Goal: Information Seeking & Learning: Learn about a topic

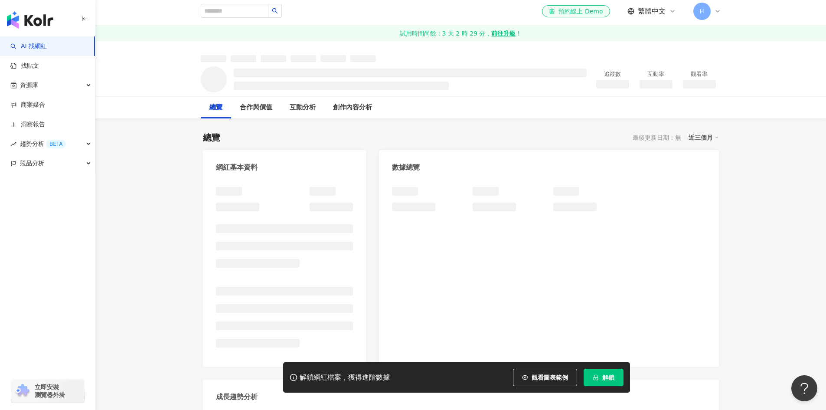
scroll to position [87, 0]
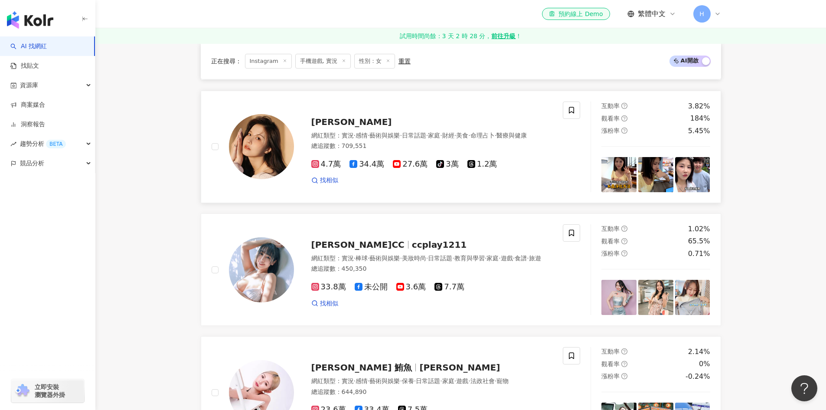
scroll to position [526, 0]
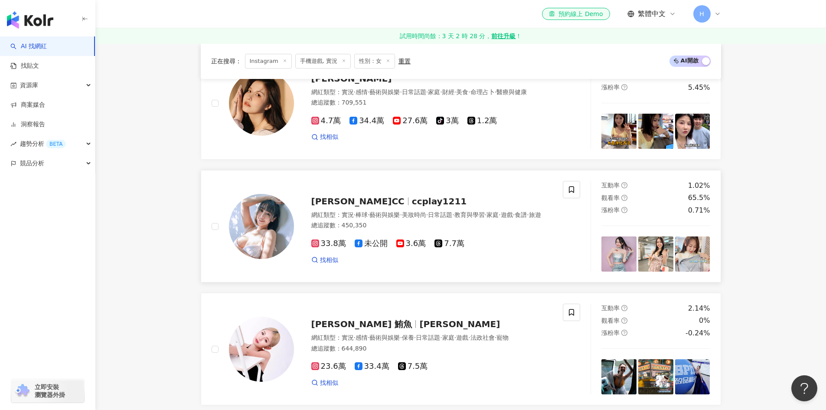
click at [340, 197] on span "[PERSON_NAME]CC" at bounding box center [361, 201] width 101 height 10
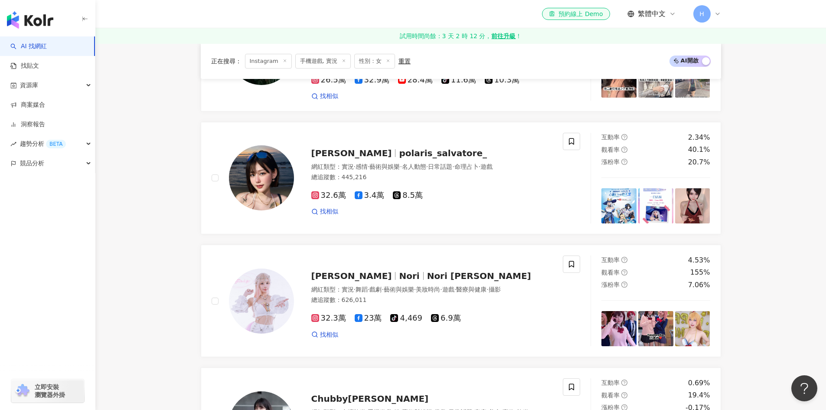
scroll to position [1089, 0]
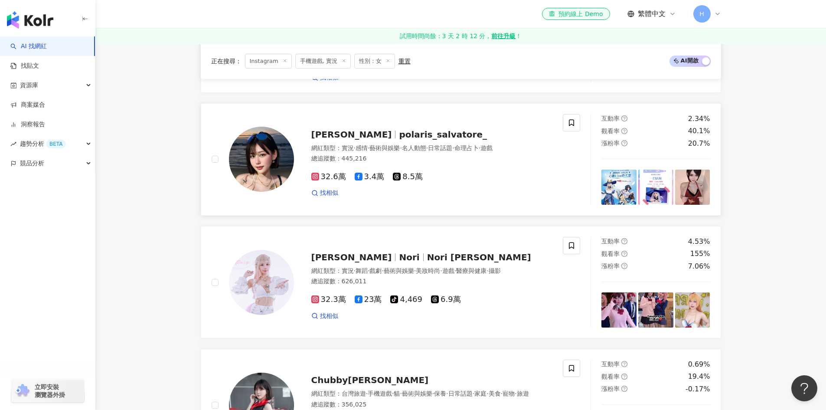
click at [319, 134] on span "孫齊" at bounding box center [351, 134] width 81 height 10
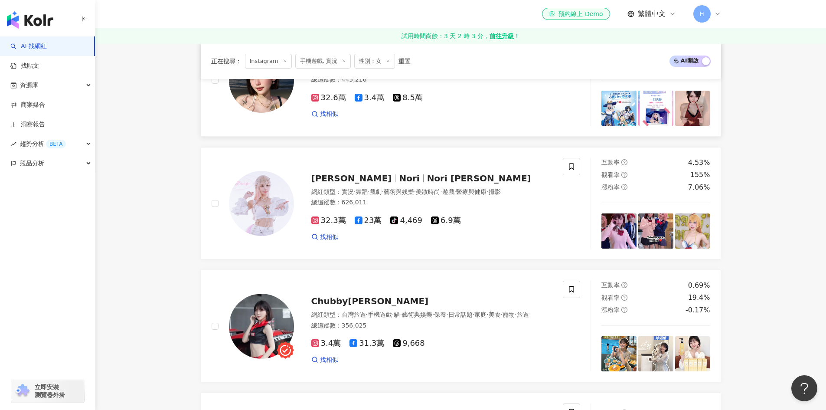
scroll to position [1262, 0]
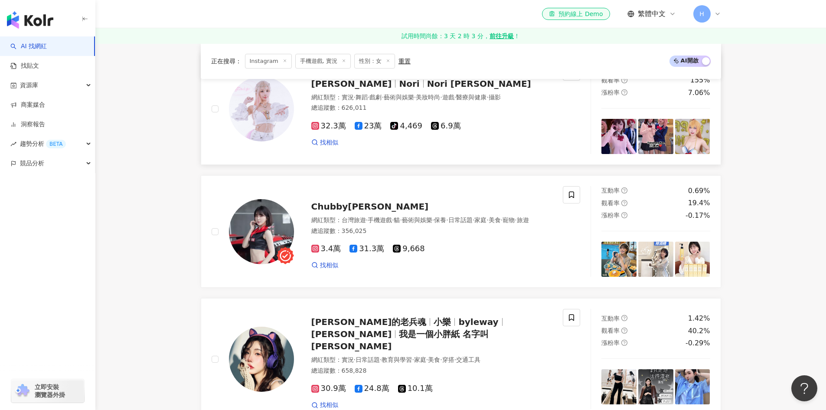
click at [338, 89] on span "何苔苔" at bounding box center [355, 83] width 88 height 10
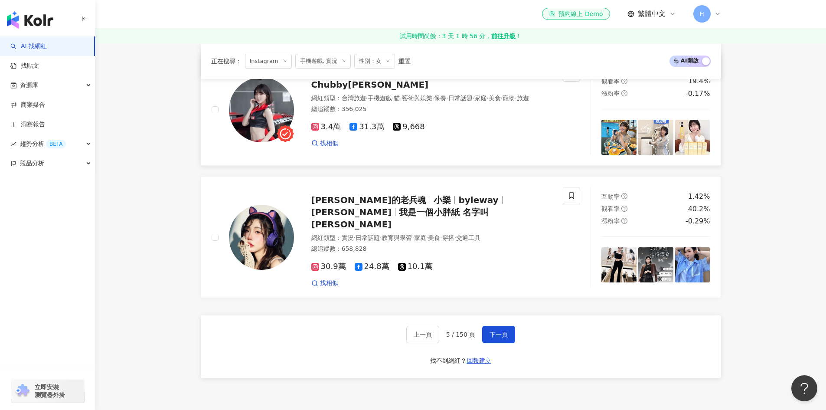
scroll to position [1392, 0]
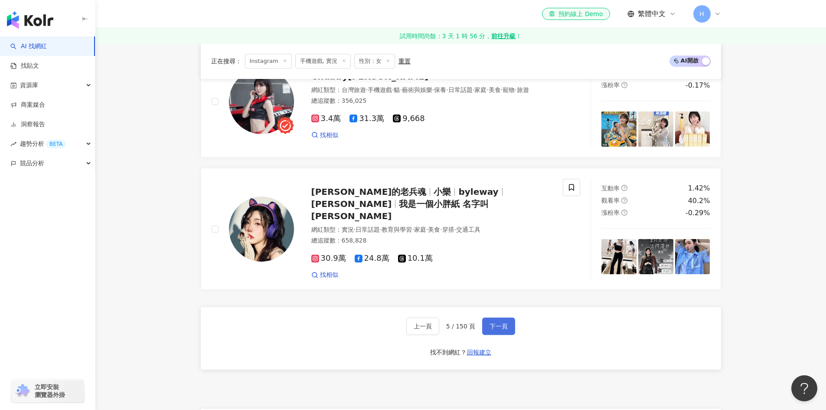
click at [496, 322] on span "下一頁" at bounding box center [498, 325] width 18 height 7
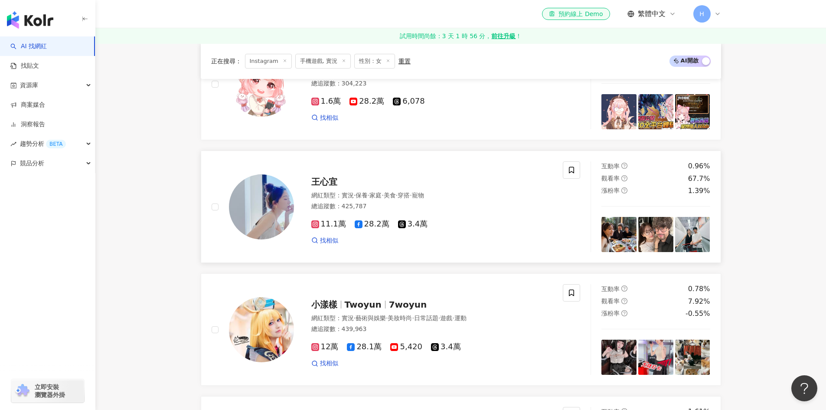
scroll to position [916, 0]
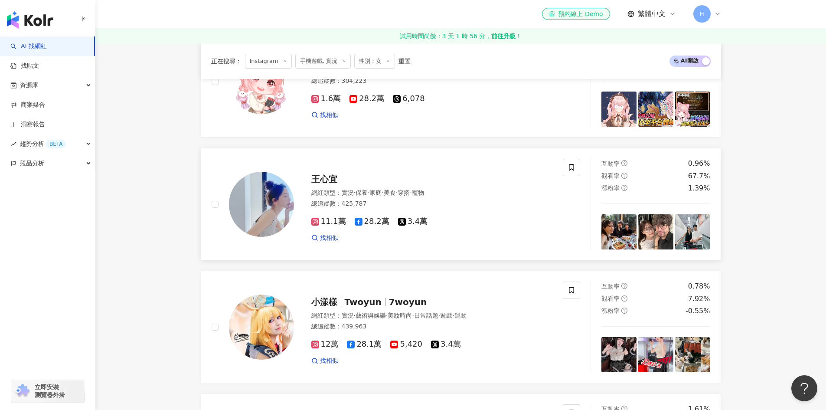
click at [342, 176] on div "王心宜" at bounding box center [431, 179] width 241 height 12
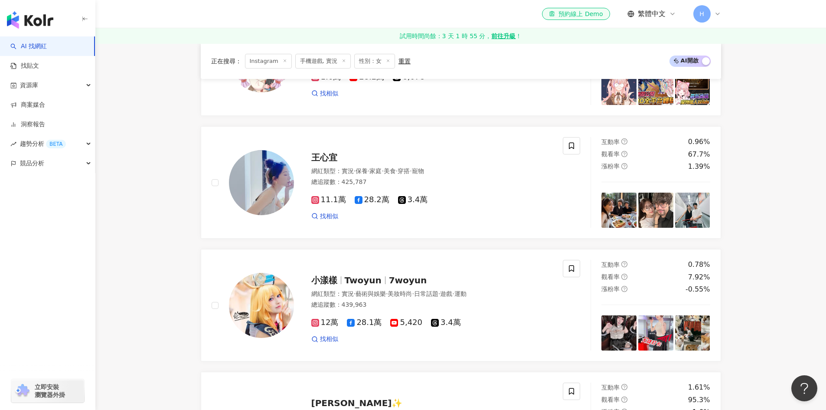
scroll to position [1046, 0]
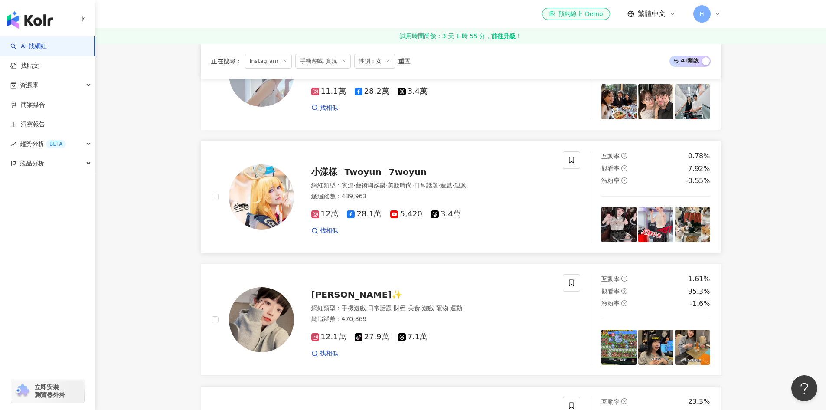
click at [351, 176] on span "Twoyun" at bounding box center [363, 171] width 37 height 10
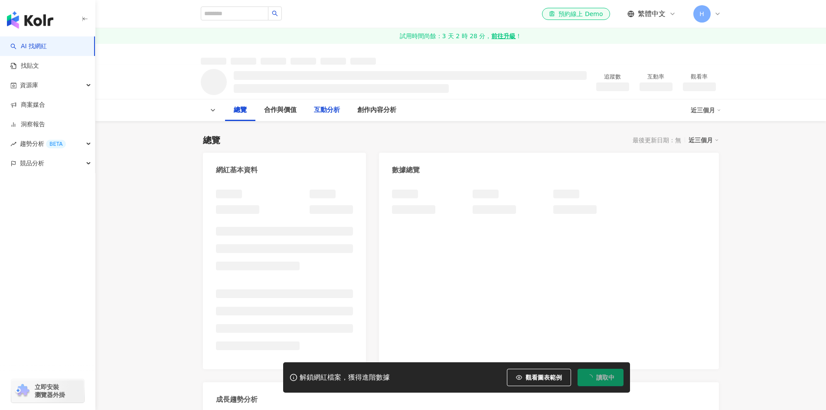
scroll to position [87, 0]
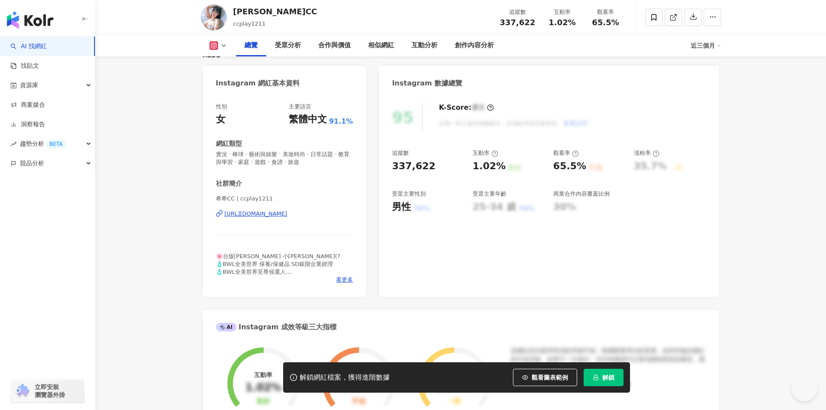
click at [274, 210] on div "https://www.instagram.com/ccplay1211/" at bounding box center [255, 214] width 63 height 8
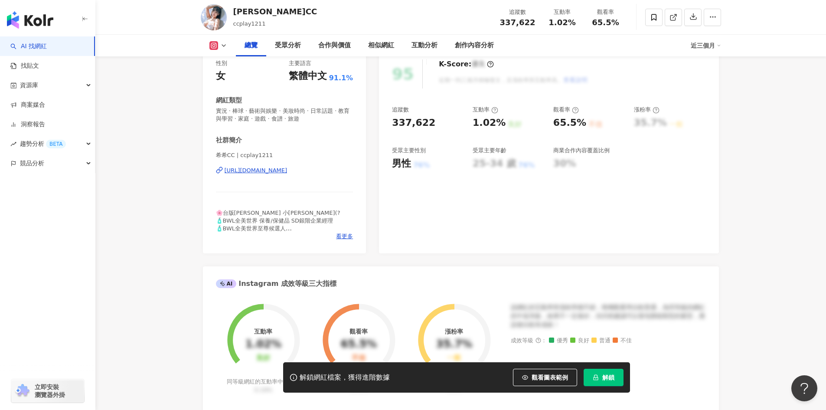
scroll to position [87, 0]
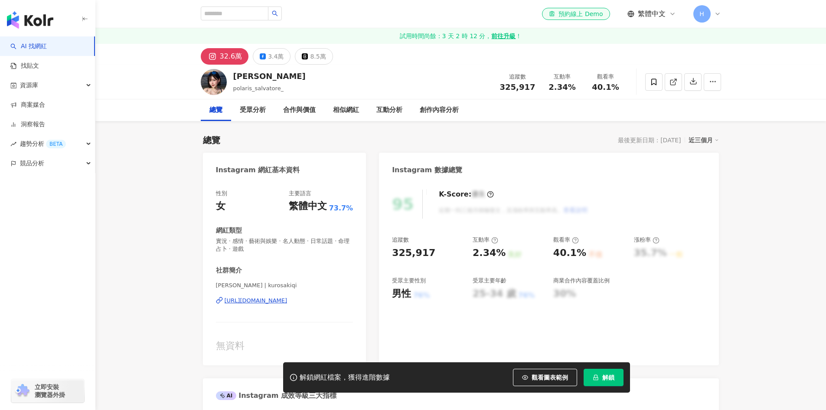
click at [286, 261] on div "性別 女 主要語言 繁體中文 73.7% 網紅類型 實況 · 感情 · 藝術與娛樂 · 名人動態 · 日常話題 · 命理占卜 · 遊戲 社群簡介 孫齊 | k…" at bounding box center [284, 270] width 137 height 163
click at [278, 298] on div "https://www.instagram.com/kurosakiqi/" at bounding box center [255, 300] width 63 height 8
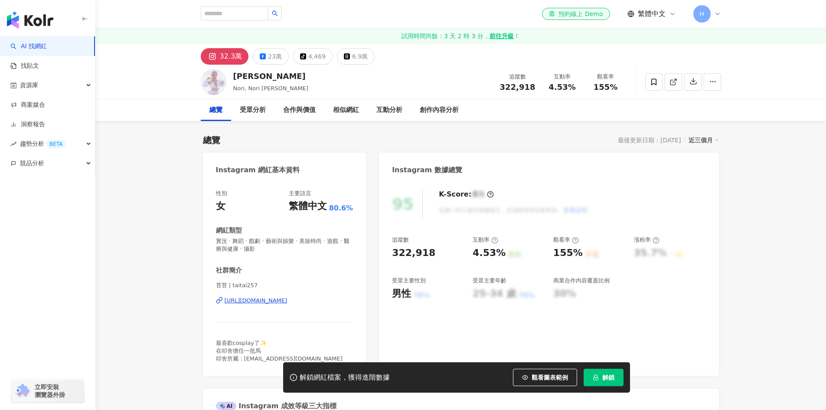
scroll to position [87, 0]
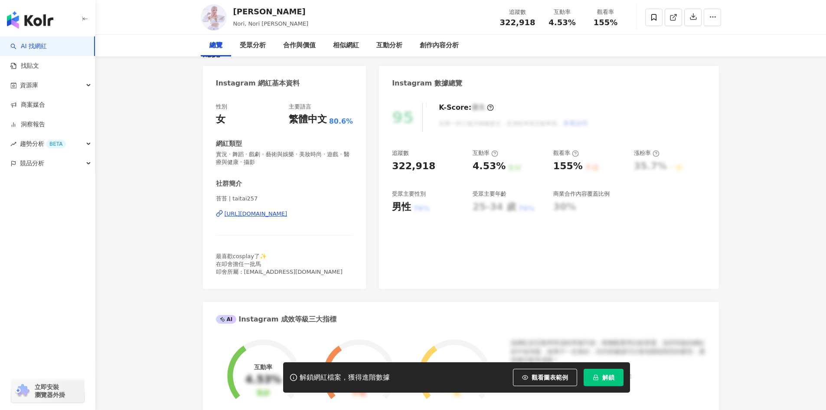
click at [287, 217] on div "[URL][DOMAIN_NAME]" at bounding box center [255, 214] width 63 height 8
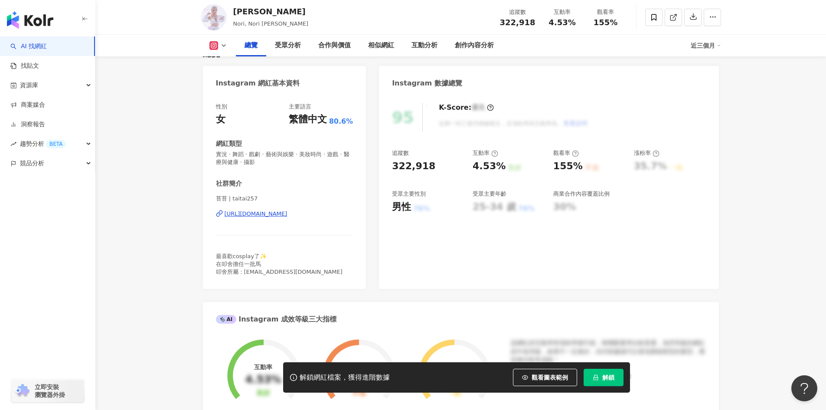
scroll to position [0, 0]
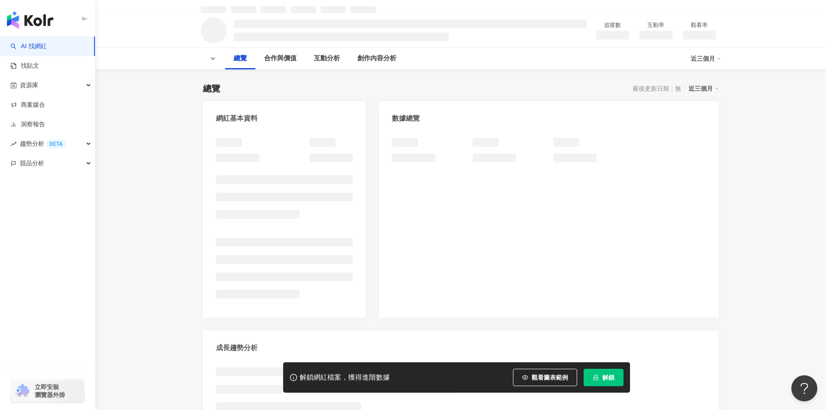
scroll to position [87, 0]
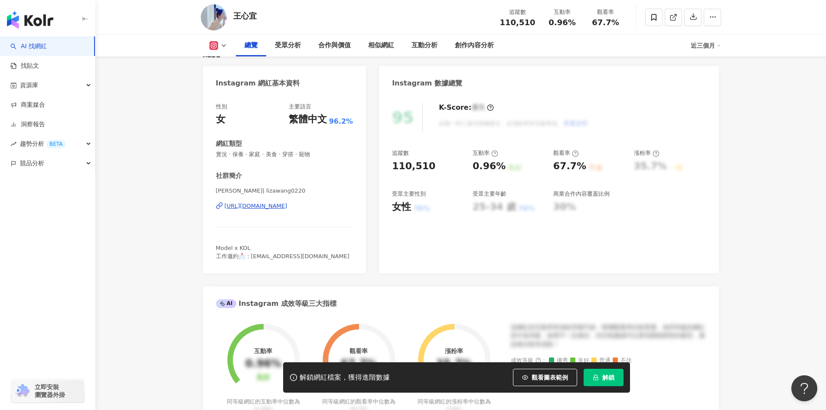
click at [285, 206] on div "https://www.instagram.com/lizawang0220/" at bounding box center [255, 206] width 63 height 8
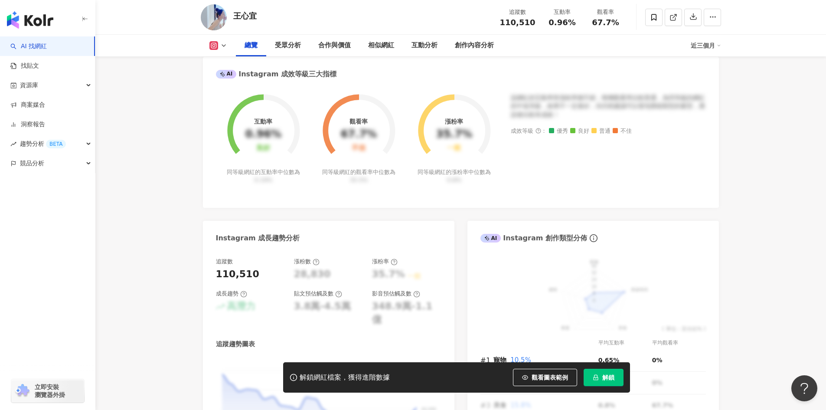
scroll to position [390, 0]
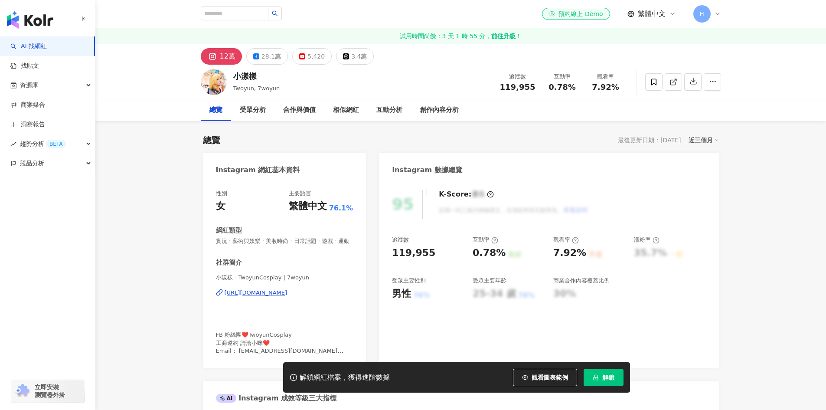
click at [284, 210] on div "性別 女 主要語言 繁體中文 76.1% 網紅類型 實況 · 藝術與娛樂 · 美妝時尚 · 日常話題 · 遊戲 · 運動 社群簡介 小漾樣 - TwoyunC…" at bounding box center [284, 271] width 137 height 165
click at [284, 289] on div "https://www.instagram.com/7woyun/" at bounding box center [255, 293] width 63 height 8
